Goal: Transaction & Acquisition: Purchase product/service

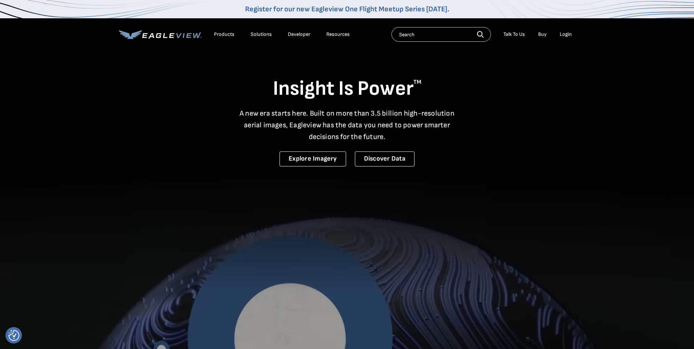
click at [224, 34] on div "Products" at bounding box center [224, 34] width 20 height 7
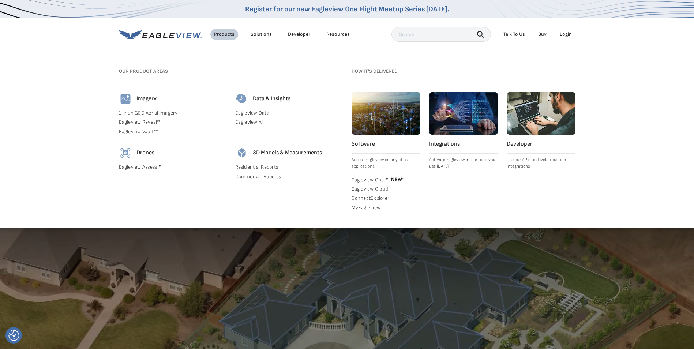
click at [155, 101] on h4 "Imagery" at bounding box center [147, 98] width 20 height 7
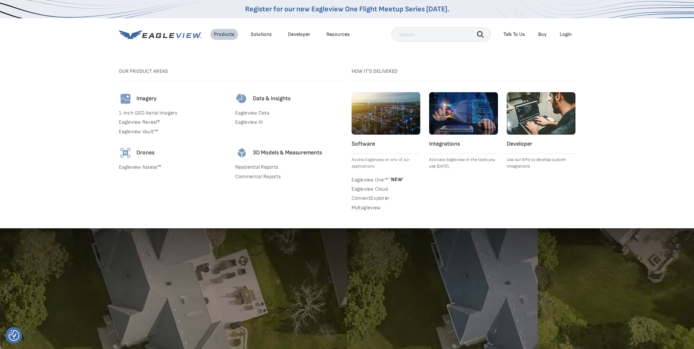
click at [269, 176] on link "Commercial Reports" at bounding box center [289, 176] width 108 height 7
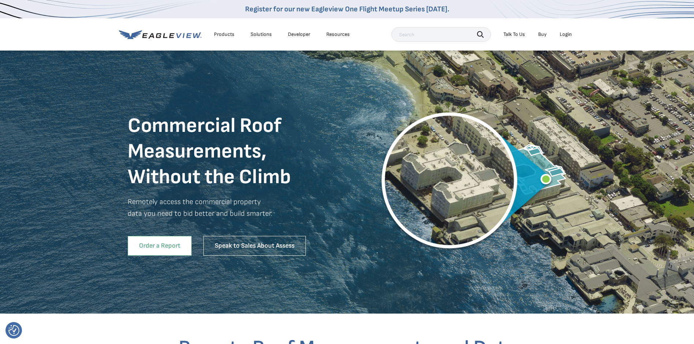
click at [161, 243] on link "Order a Report" at bounding box center [160, 246] width 64 height 20
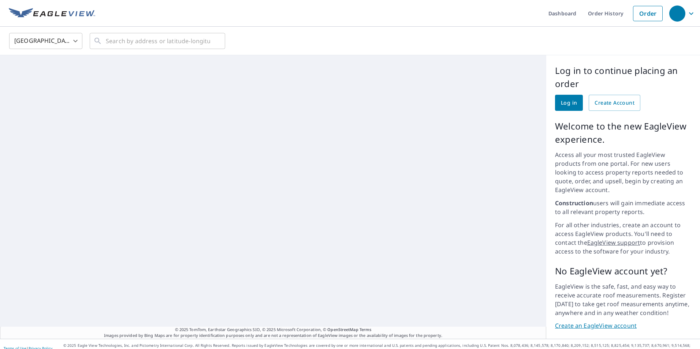
click at [573, 102] on link "Log in" at bounding box center [569, 103] width 28 height 16
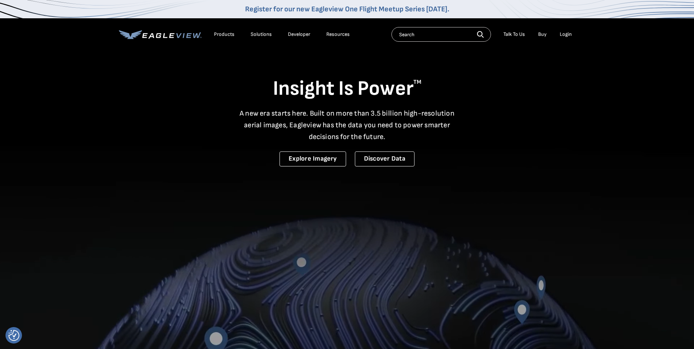
click at [566, 34] on div "Login" at bounding box center [566, 34] width 12 height 7
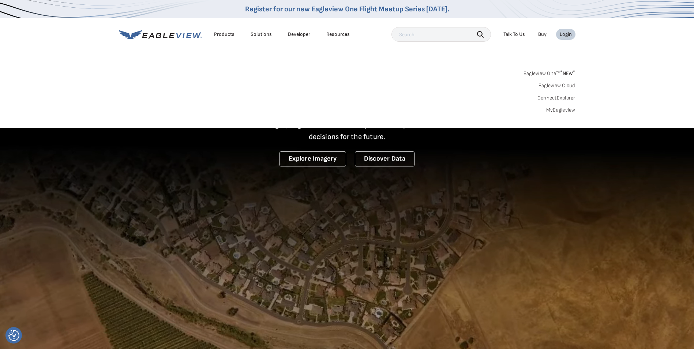
click at [561, 111] on link "MyEagleview" at bounding box center [560, 110] width 29 height 7
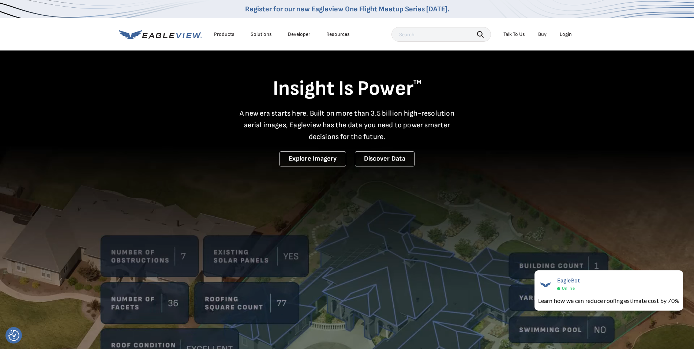
click at [228, 33] on div "Products" at bounding box center [224, 34] width 20 height 7
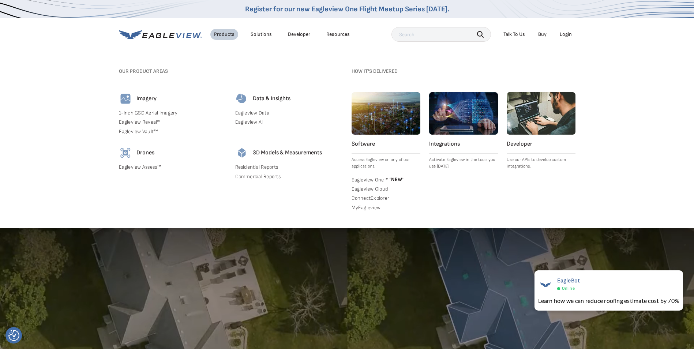
click at [255, 178] on link "Commercial Reports" at bounding box center [289, 176] width 108 height 7
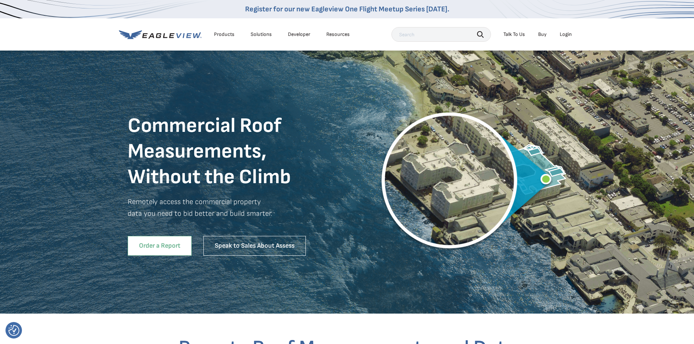
click at [175, 249] on link "Order a Report" at bounding box center [160, 246] width 64 height 20
